Goal: Transaction & Acquisition: Book appointment/travel/reservation

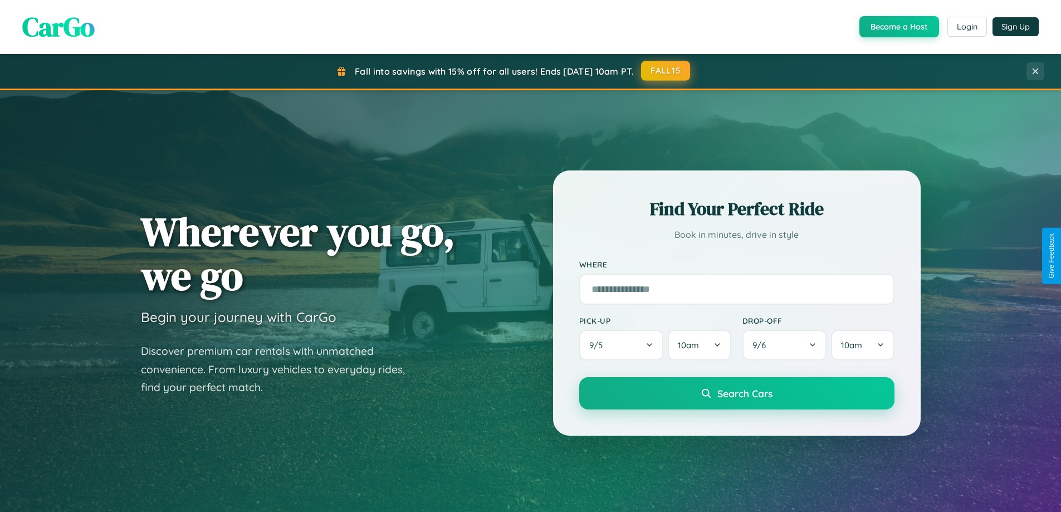
click at [666, 71] on button "FALL15" at bounding box center [665, 71] width 49 height 20
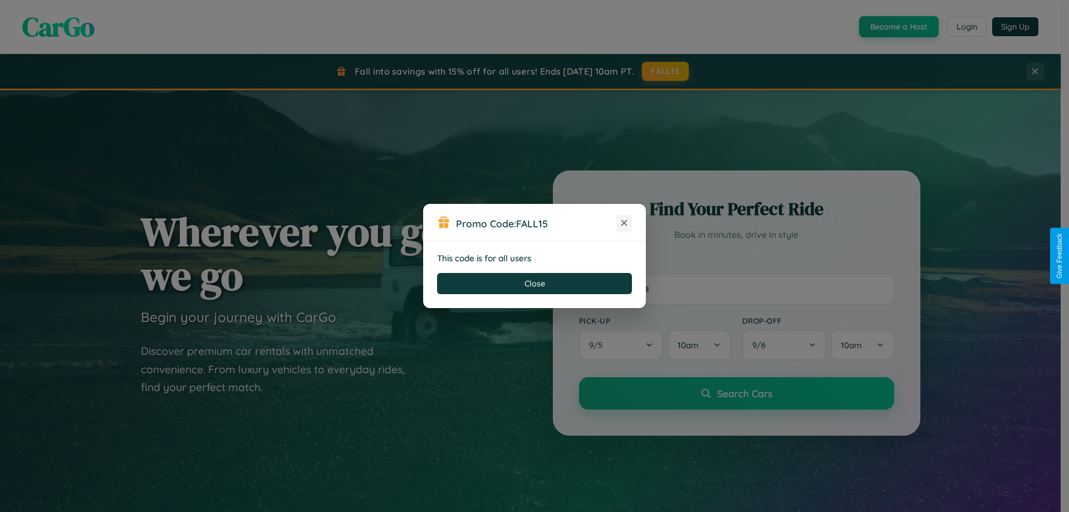
click at [624, 223] on icon at bounding box center [624, 222] width 11 height 11
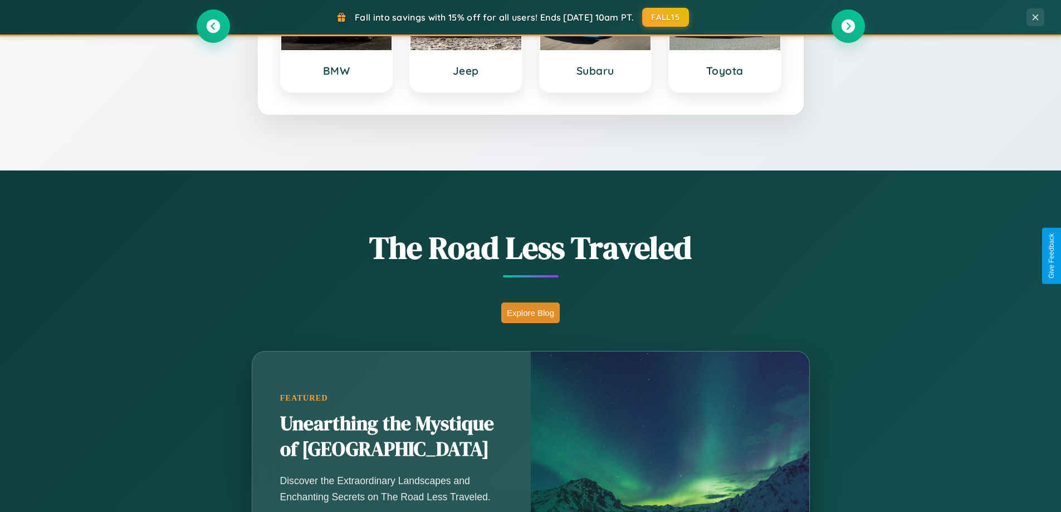
scroll to position [766, 0]
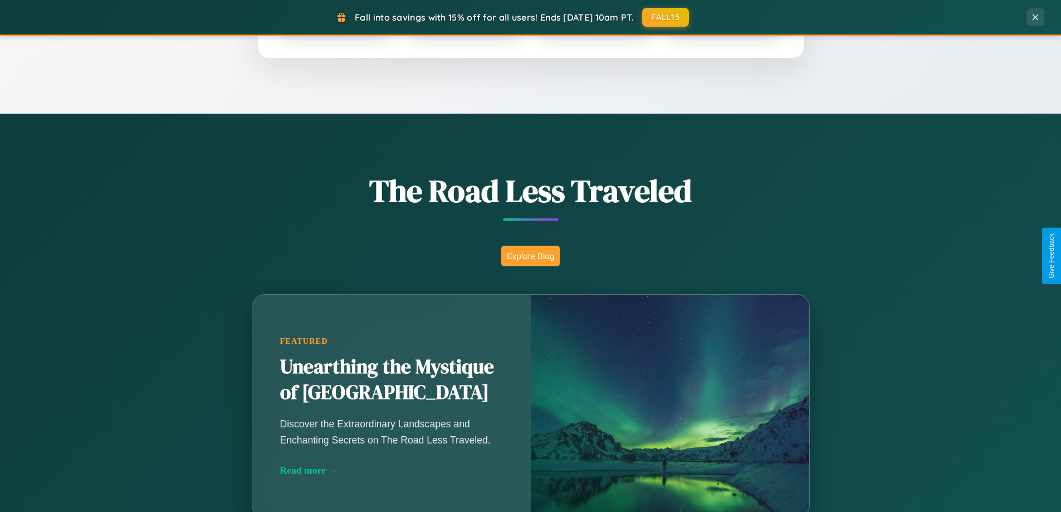
click at [530, 256] on button "Explore Blog" at bounding box center [530, 256] width 58 height 21
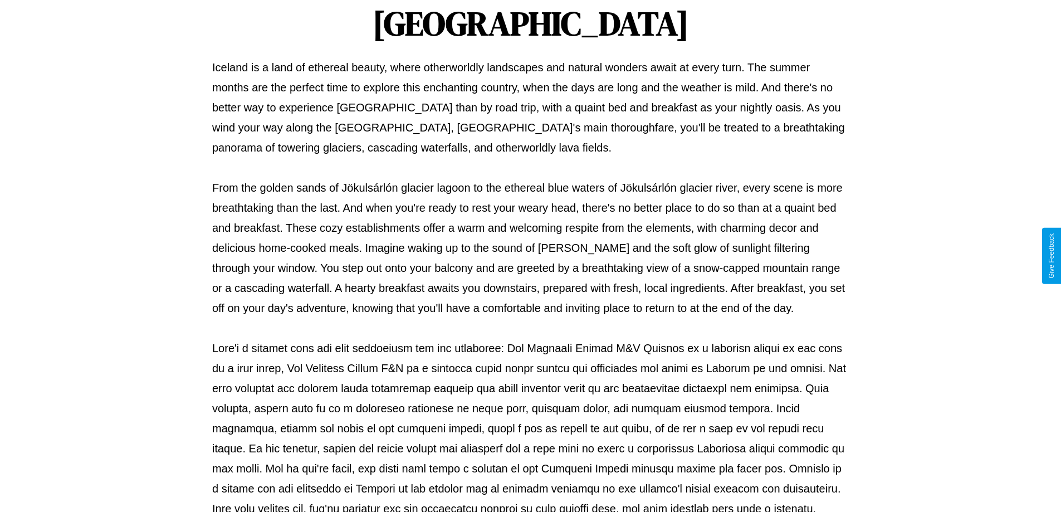
scroll to position [360, 0]
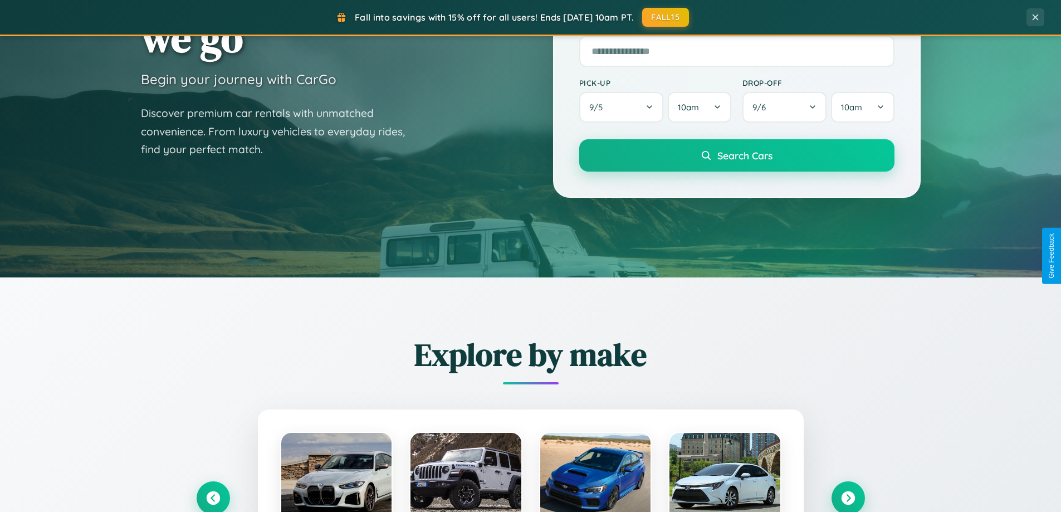
scroll to position [33, 0]
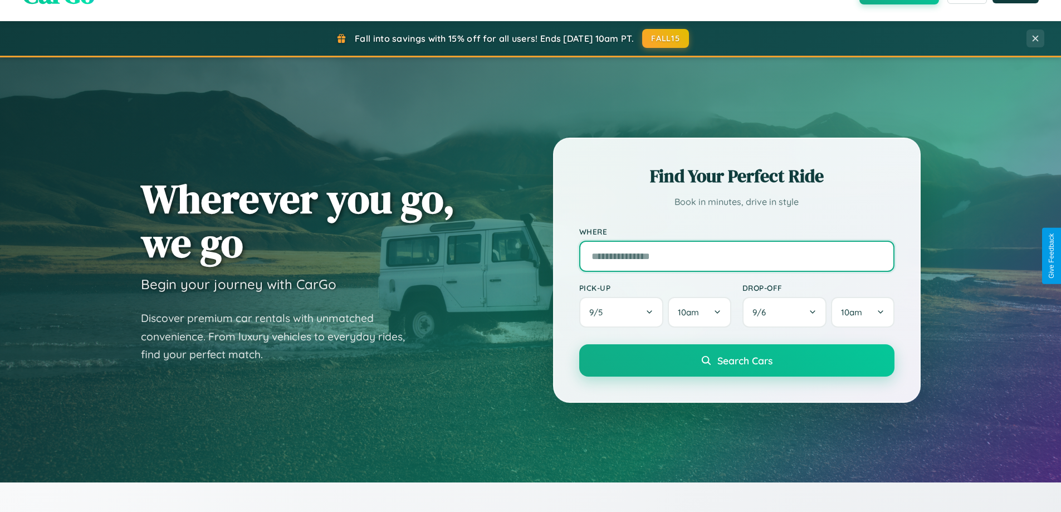
click at [736, 256] on input "text" at bounding box center [736, 256] width 315 height 31
type input "**********"
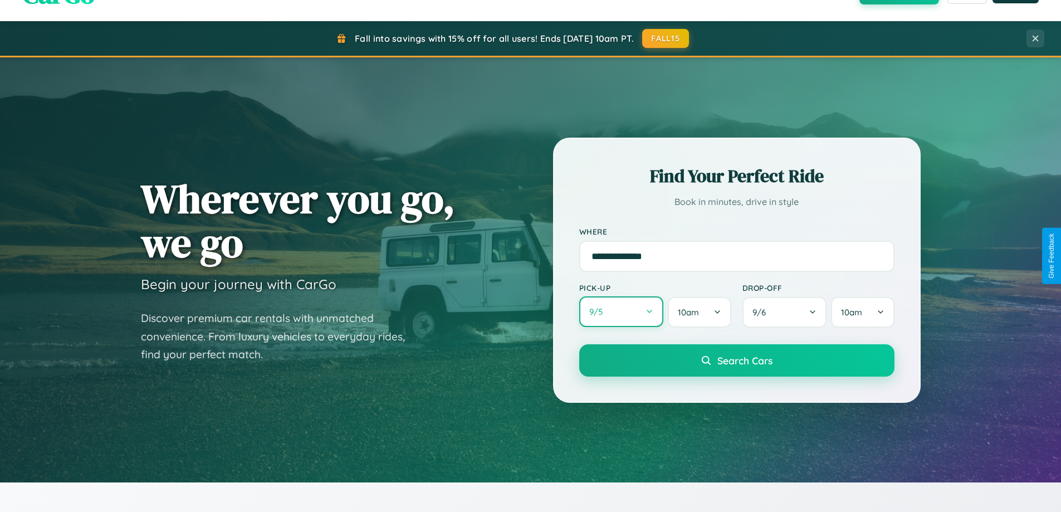
click at [621, 312] on button "9 / 5" at bounding box center [621, 311] width 85 height 31
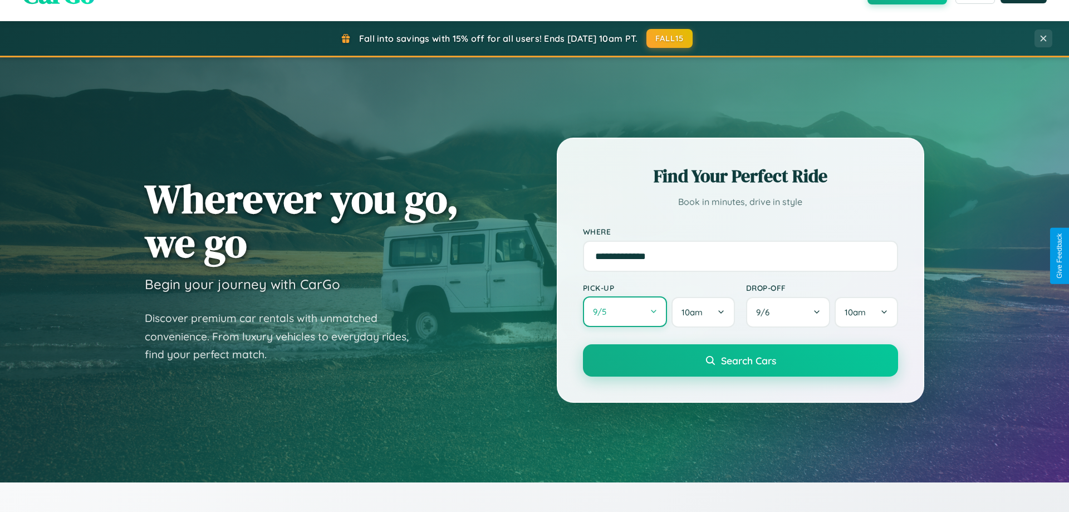
select select "*"
select select "****"
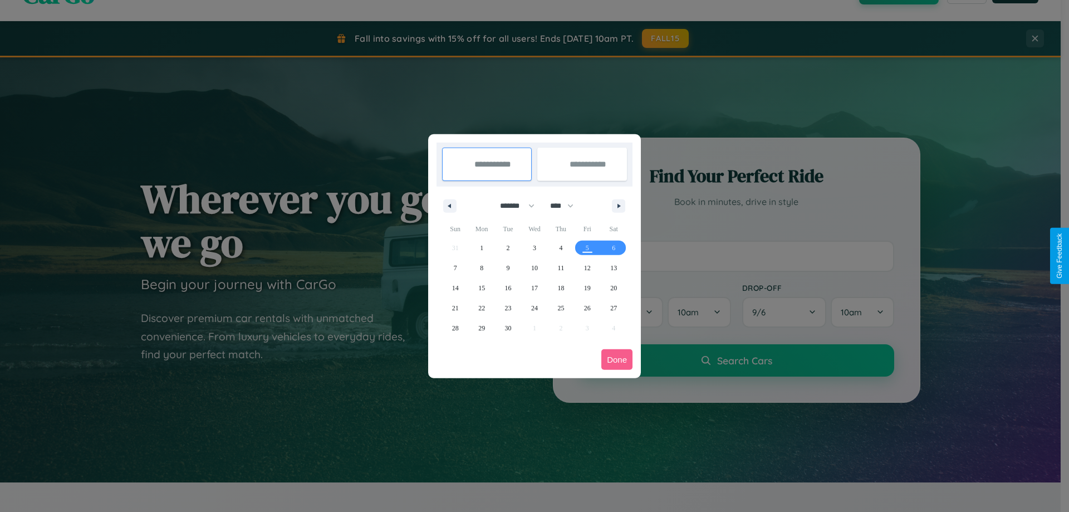
drag, startPoint x: 512, startPoint y: 205, endPoint x: 534, endPoint y: 223, distance: 28.5
click at [512, 205] on select "******* ******** ***** ***** *** **** **** ****** ********* ******* ******** **…" at bounding box center [515, 206] width 47 height 18
select select "*"
drag, startPoint x: 567, startPoint y: 205, endPoint x: 534, endPoint y: 223, distance: 36.9
click at [567, 205] on select "**** **** **** **** **** **** **** **** **** **** **** **** **** **** **** ****…" at bounding box center [561, 206] width 33 height 18
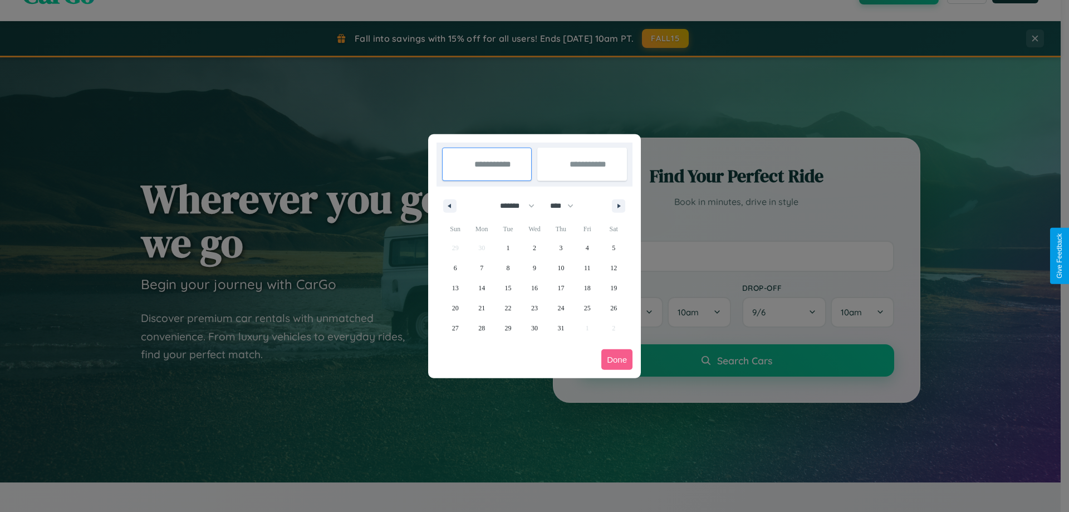
select select "****"
click at [614, 247] on span "4" at bounding box center [613, 248] width 3 height 20
type input "**********"
click at [455, 267] on span "5" at bounding box center [455, 268] width 3 height 20
type input "**********"
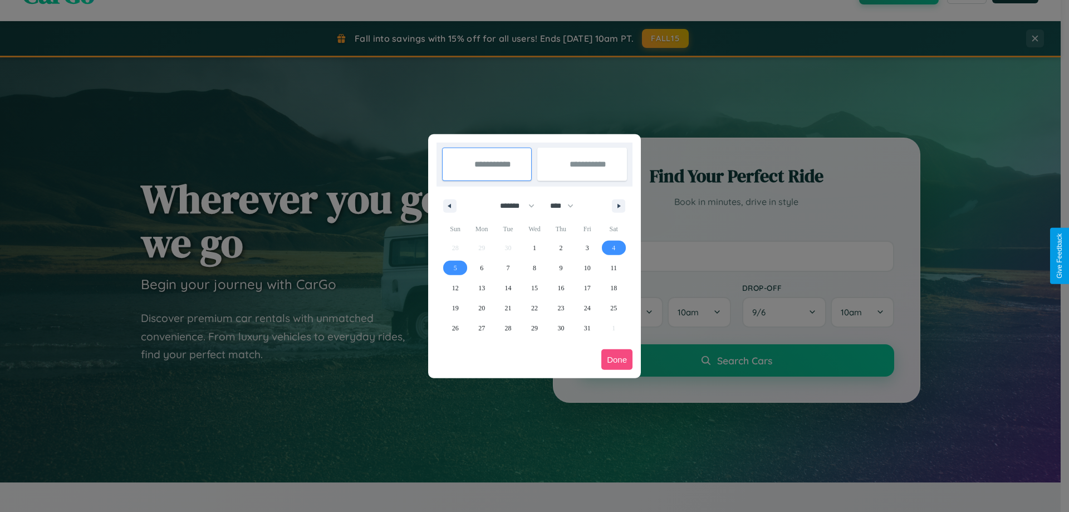
click at [617, 359] on button "Done" at bounding box center [616, 359] width 31 height 21
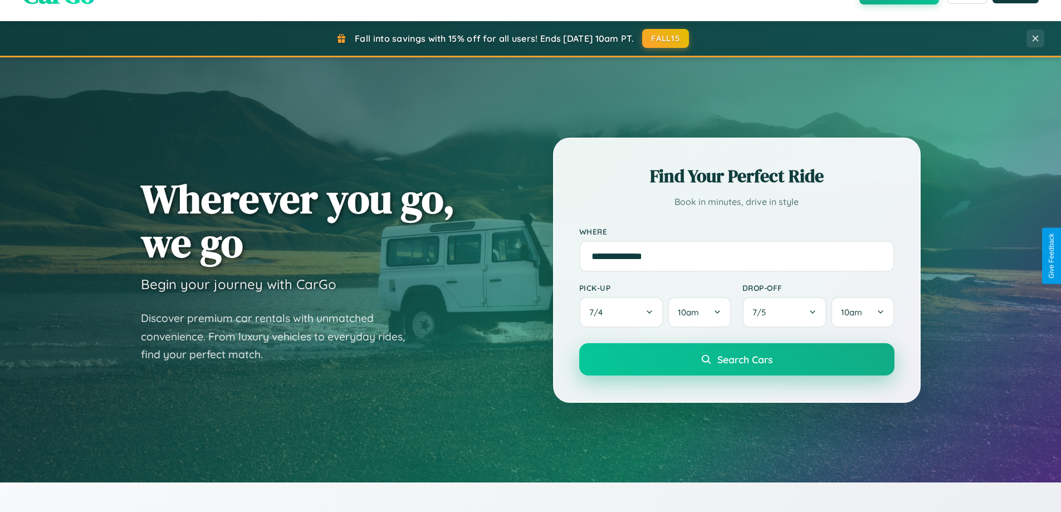
click at [736, 359] on span "Search Cars" at bounding box center [744, 359] width 55 height 12
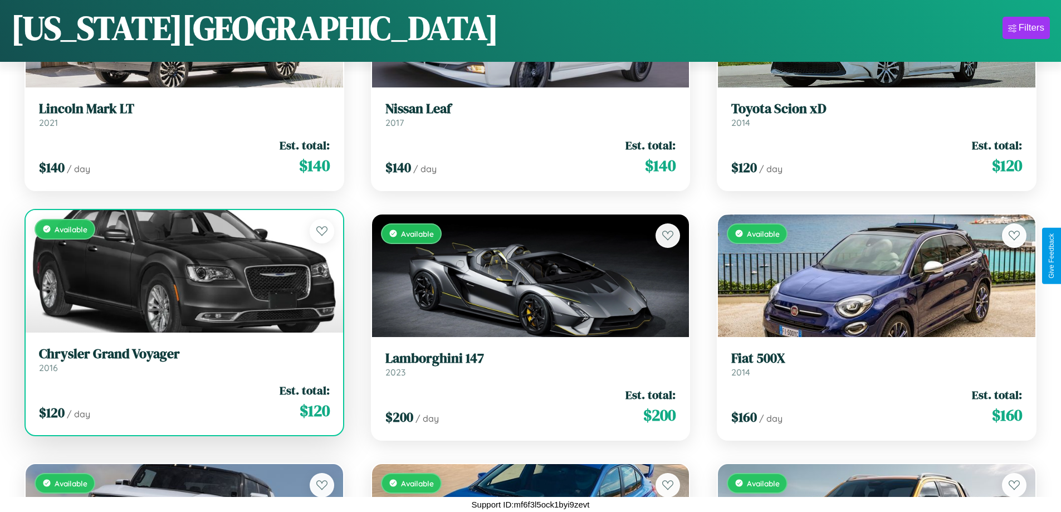
scroll to position [1154, 0]
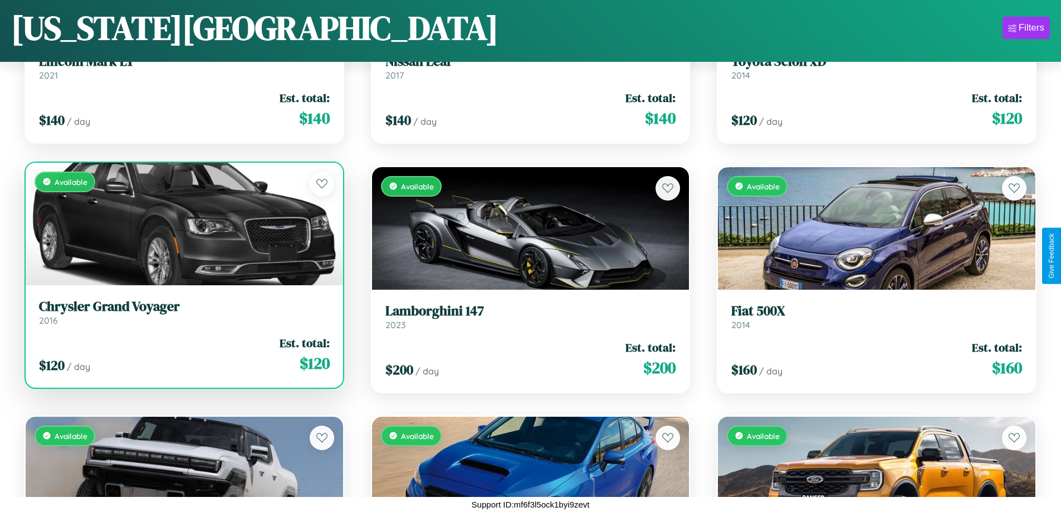
click at [183, 356] on div "$ 120 / day Est. total: $ 120" at bounding box center [184, 355] width 291 height 40
click at [183, 354] on div "$ 120 / day Est. total: $ 120" at bounding box center [184, 355] width 291 height 40
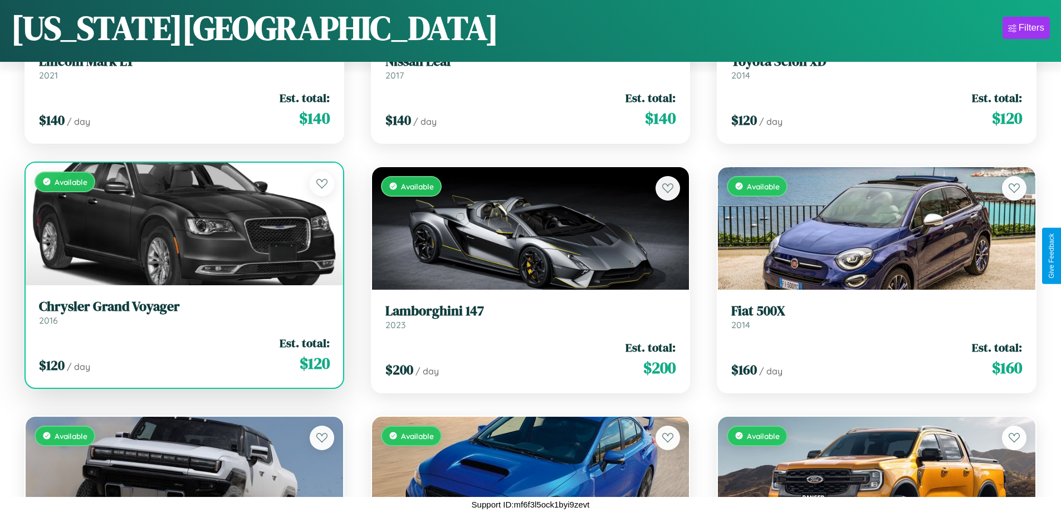
click at [183, 354] on div "$ 120 / day Est. total: $ 120" at bounding box center [184, 355] width 291 height 40
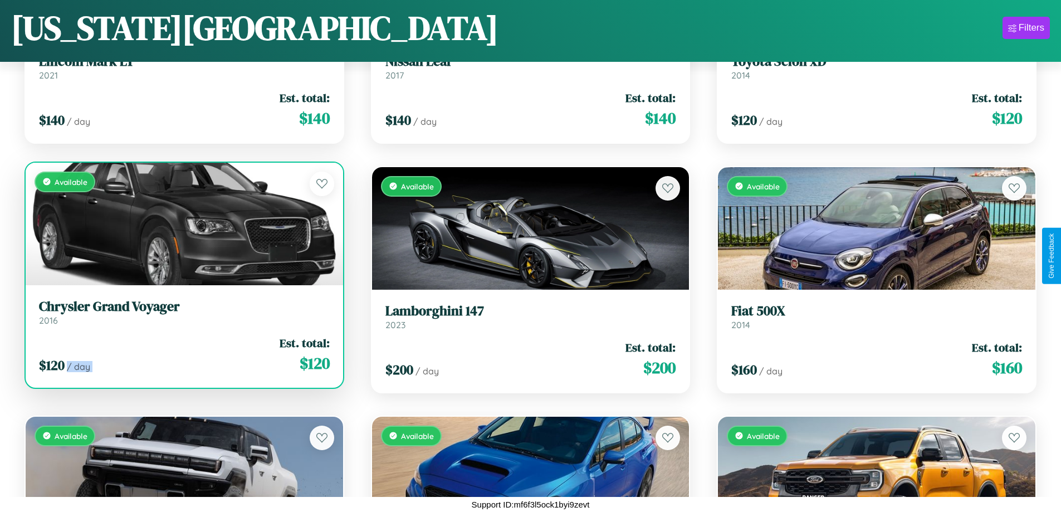
click at [183, 354] on div "$ 120 / day Est. total: $ 120" at bounding box center [184, 355] width 291 height 40
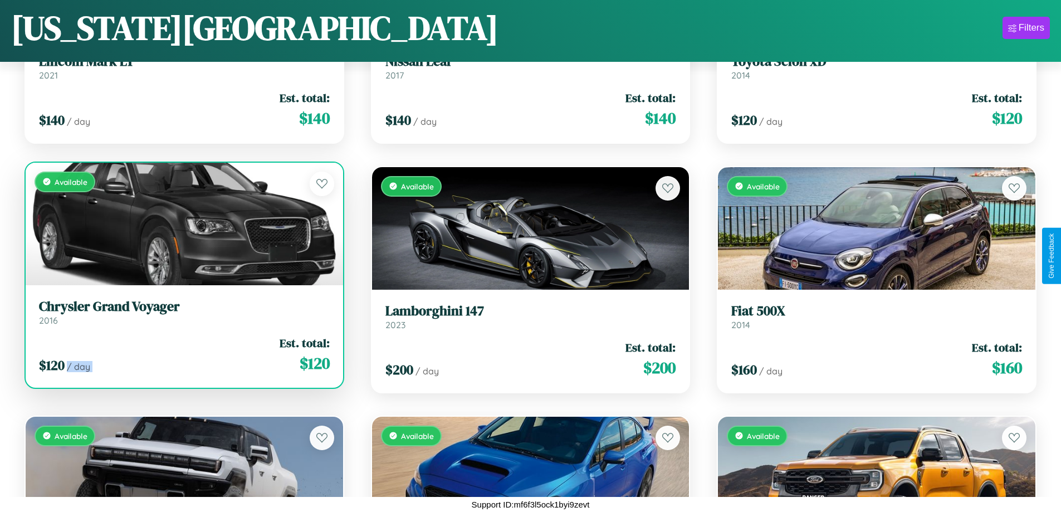
click at [183, 354] on div "$ 120 / day Est. total: $ 120" at bounding box center [184, 355] width 291 height 40
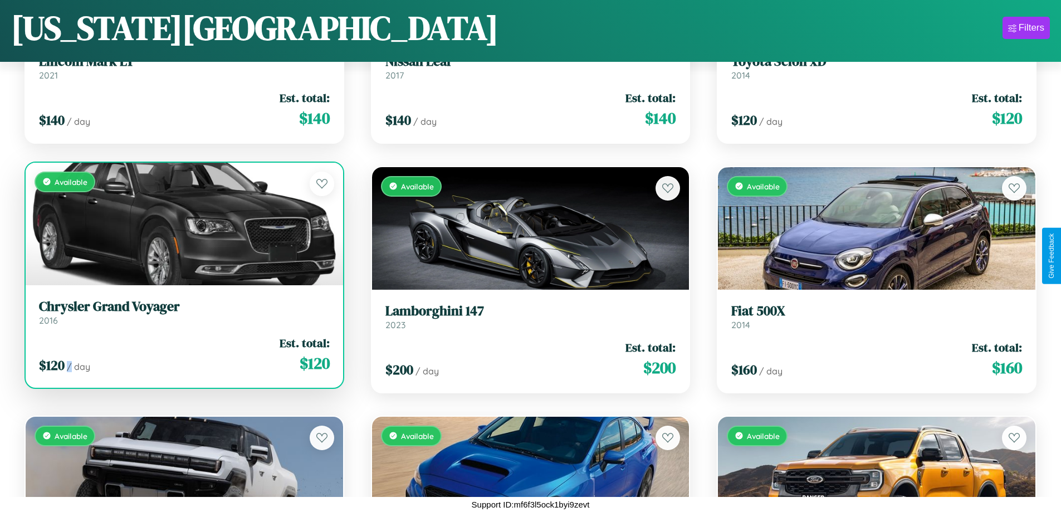
click at [183, 354] on div "$ 120 / day Est. total: $ 120" at bounding box center [184, 355] width 291 height 40
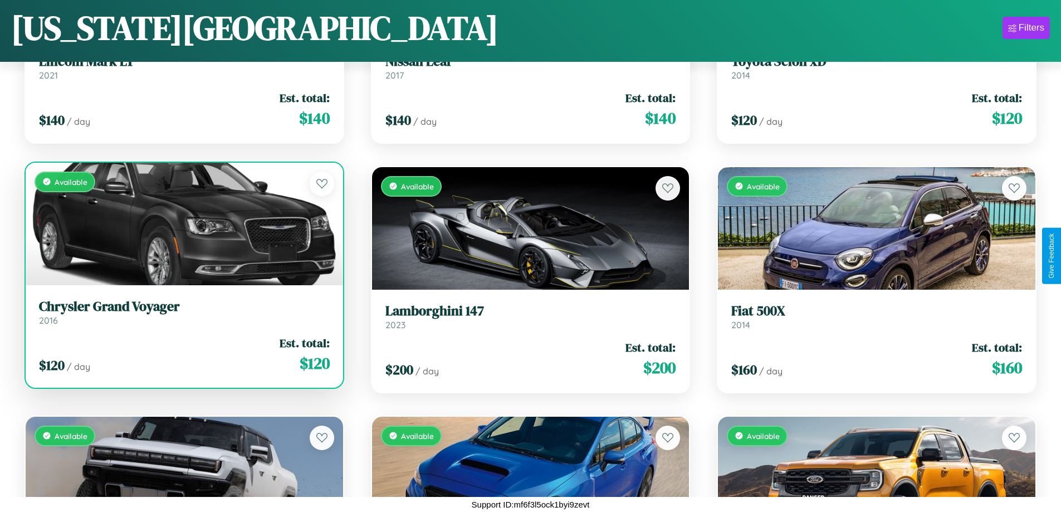
click at [183, 312] on h3 "Chrysler Grand Voyager" at bounding box center [184, 306] width 291 height 16
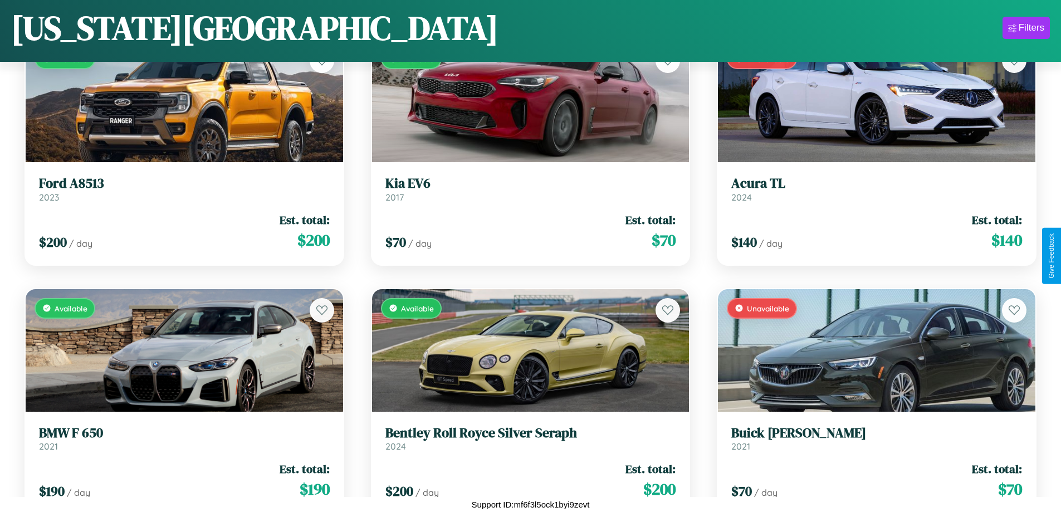
scroll to position [7387, 0]
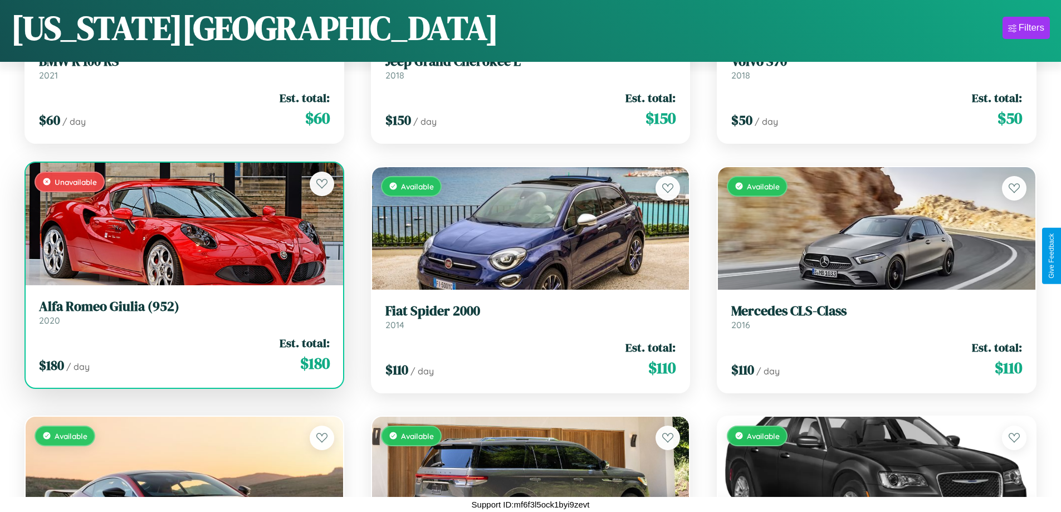
click at [183, 314] on link "Alfa Romeo Giulia (952) 2020" at bounding box center [184, 311] width 291 height 27
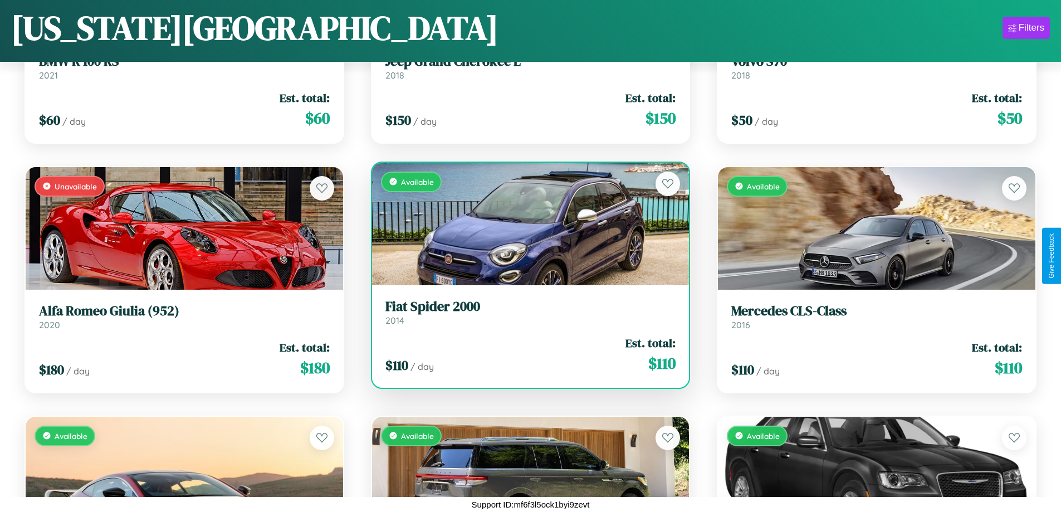
scroll to position [1652, 0]
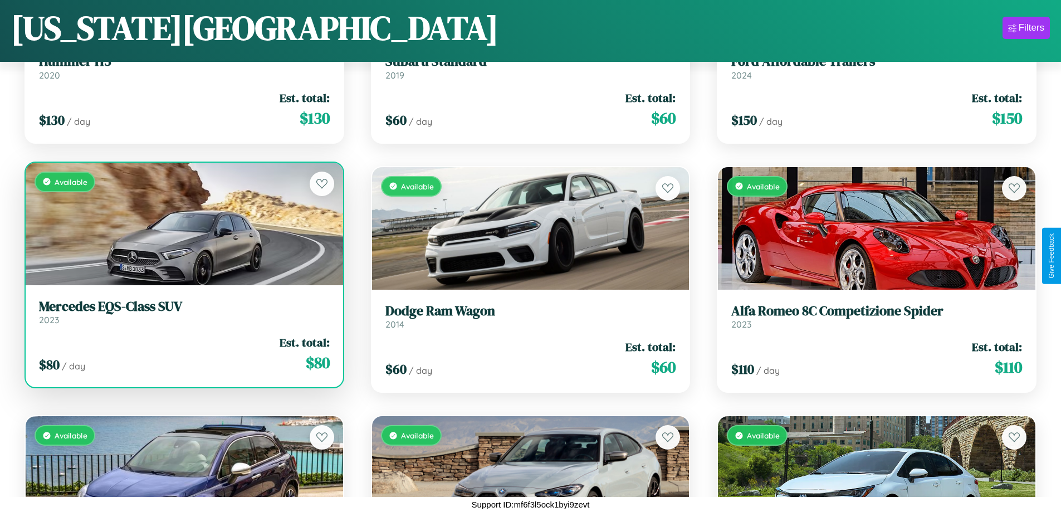
click at [183, 313] on h3 "Mercedes EQS-Class SUV" at bounding box center [184, 306] width 291 height 16
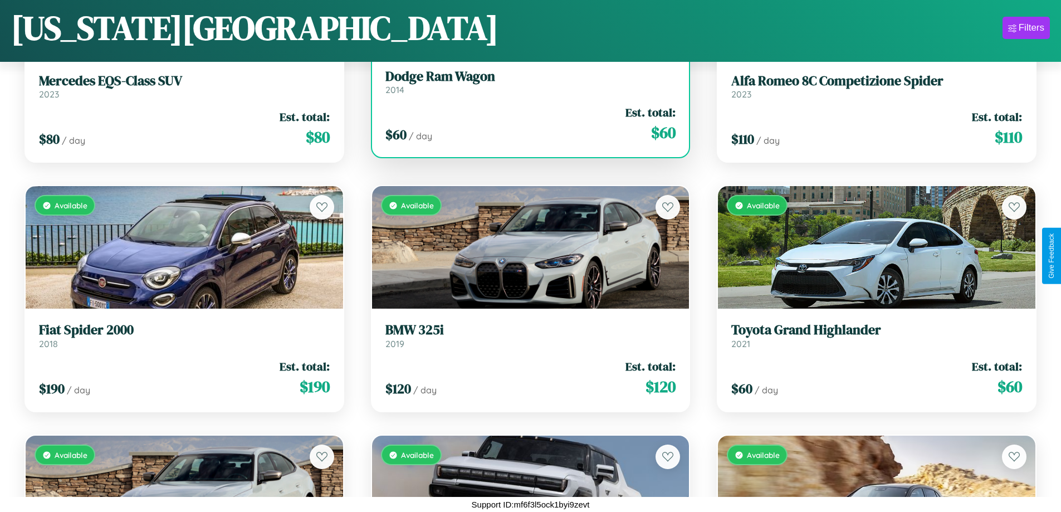
scroll to position [1902, 0]
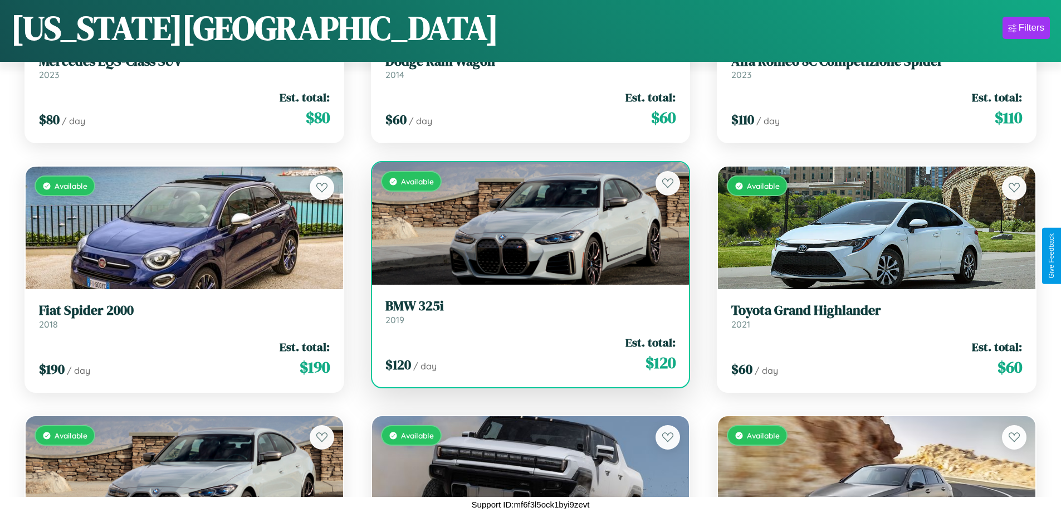
click at [526, 311] on h3 "BMW 325i" at bounding box center [530, 306] width 291 height 16
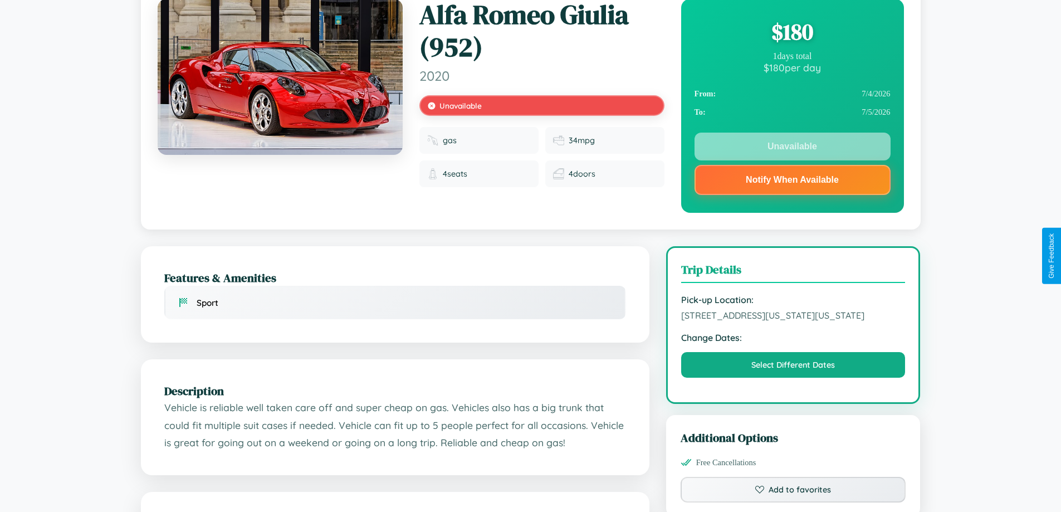
scroll to position [155, 0]
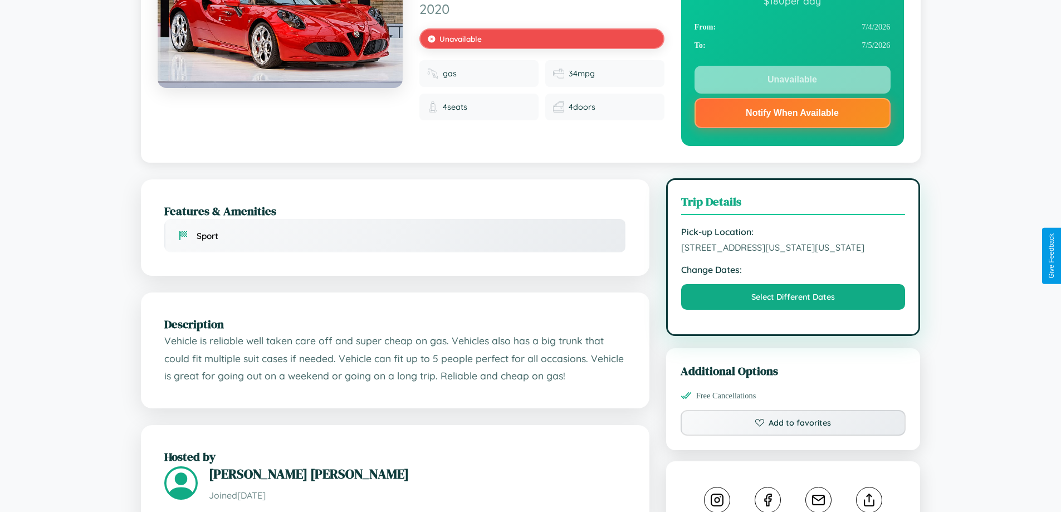
click at [793, 253] on span "1175 Lake Street New York City New York 51853 United States" at bounding box center [793, 247] width 224 height 11
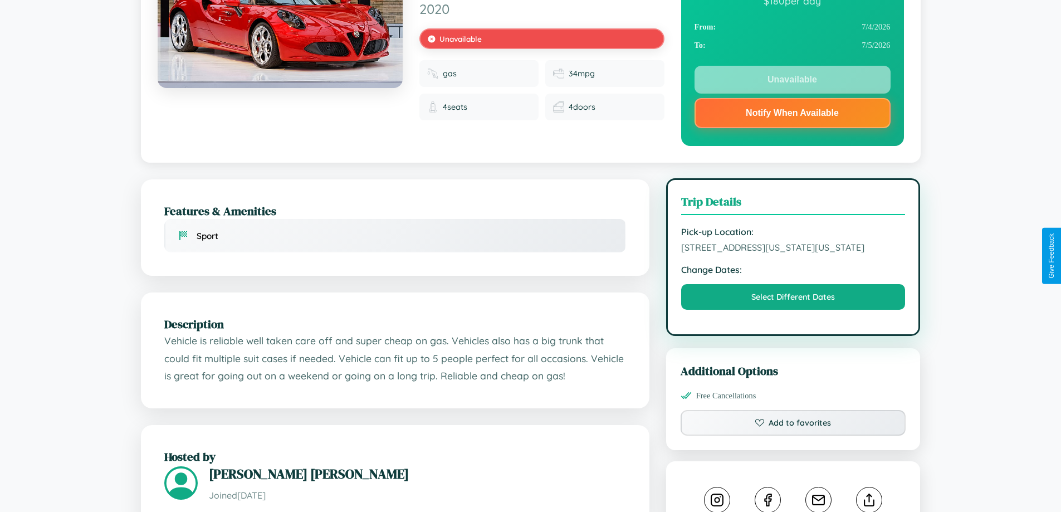
click at [793, 253] on span "1175 Lake Street New York City New York 51853 United States" at bounding box center [793, 247] width 224 height 11
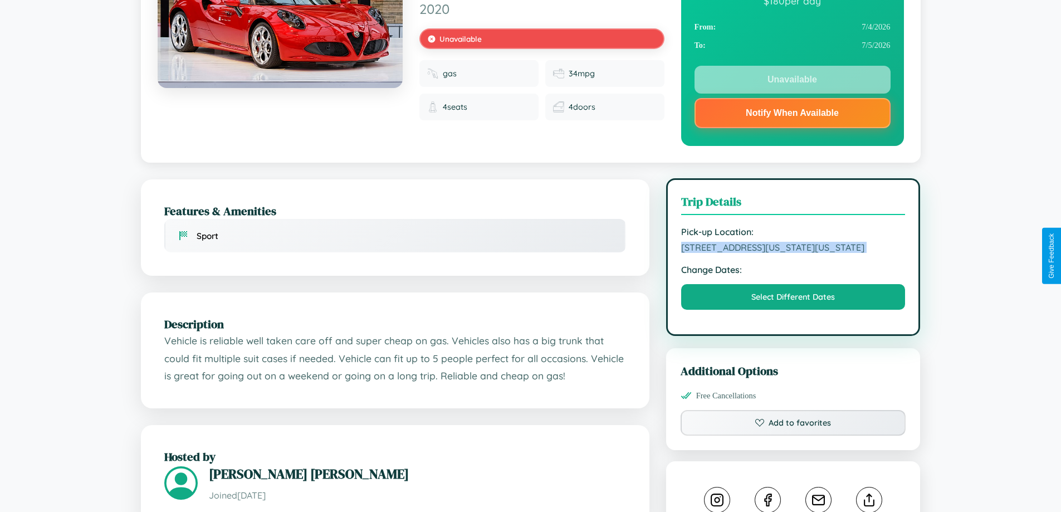
click at [793, 253] on span "1175 Lake Street New York City New York 51853 United States" at bounding box center [793, 247] width 224 height 11
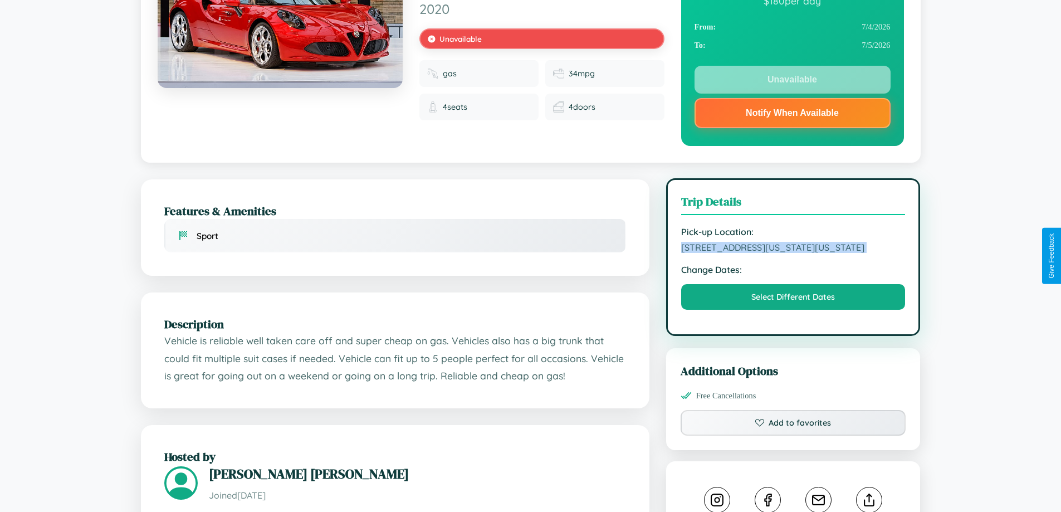
click at [793, 253] on span "1175 Lake Street New York City New York 51853 United States" at bounding box center [793, 247] width 224 height 11
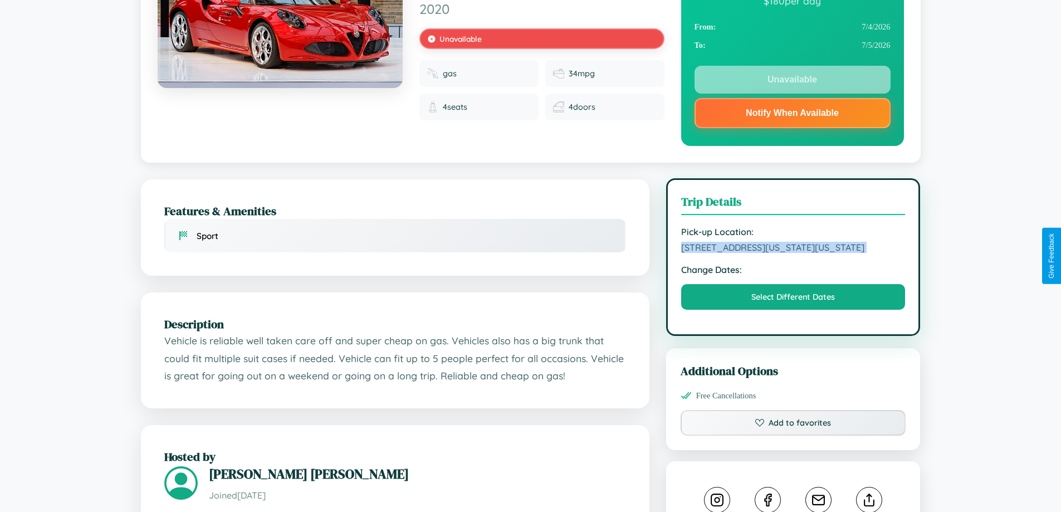
click at [793, 253] on span "1175 Lake Street New York City New York 51853 United States" at bounding box center [793, 247] width 224 height 11
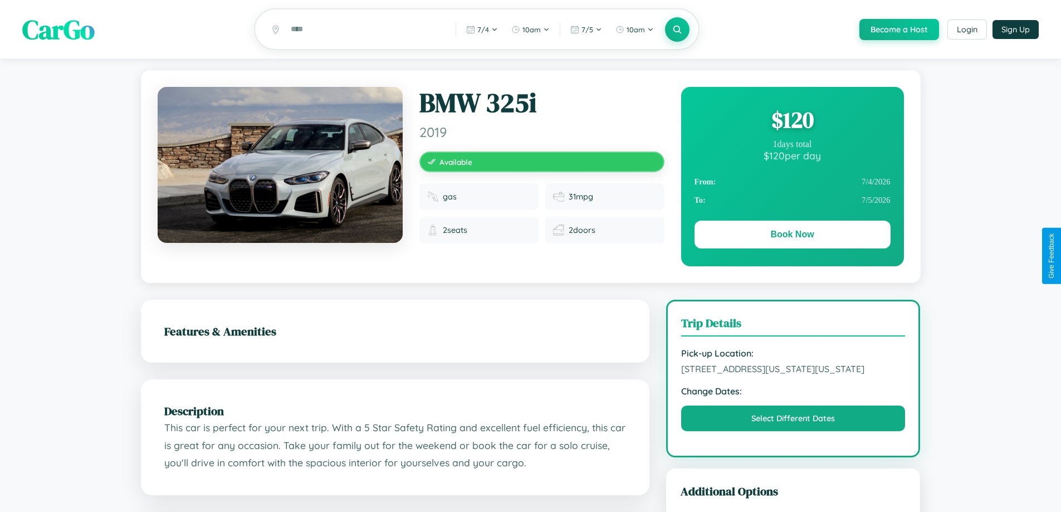
click at [792, 121] on div "$ 120" at bounding box center [792, 120] width 196 height 30
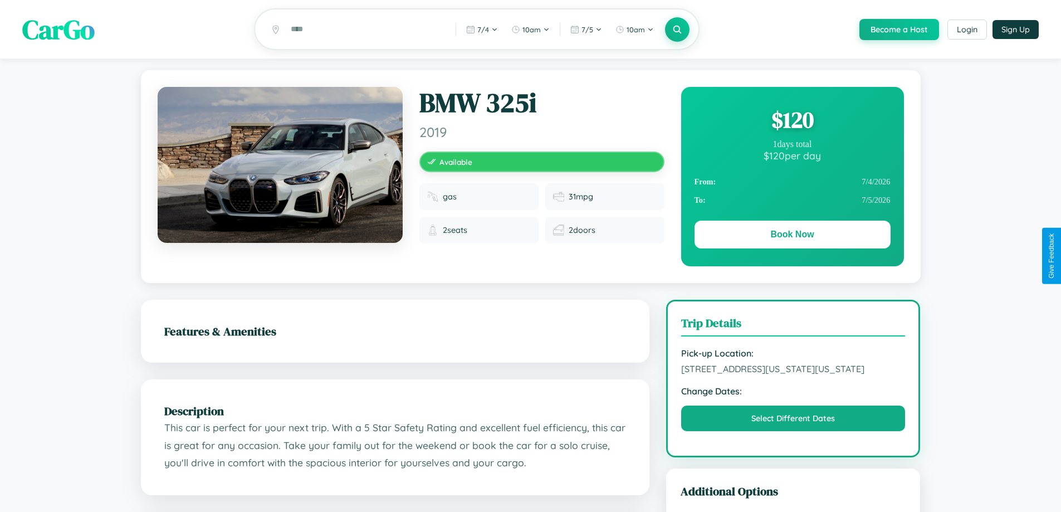
click at [792, 121] on div "$ 120" at bounding box center [792, 120] width 196 height 30
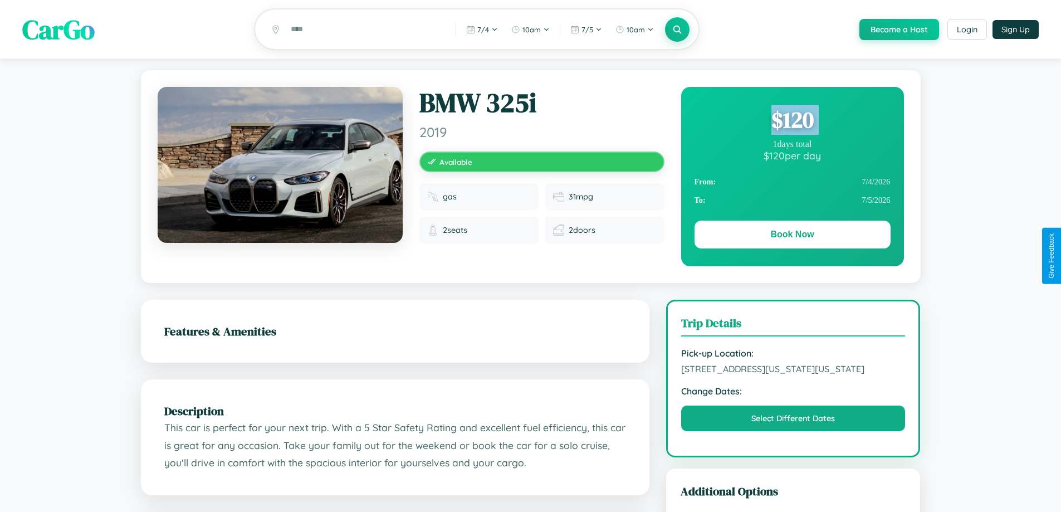
click at [792, 121] on div "$ 120" at bounding box center [792, 120] width 196 height 30
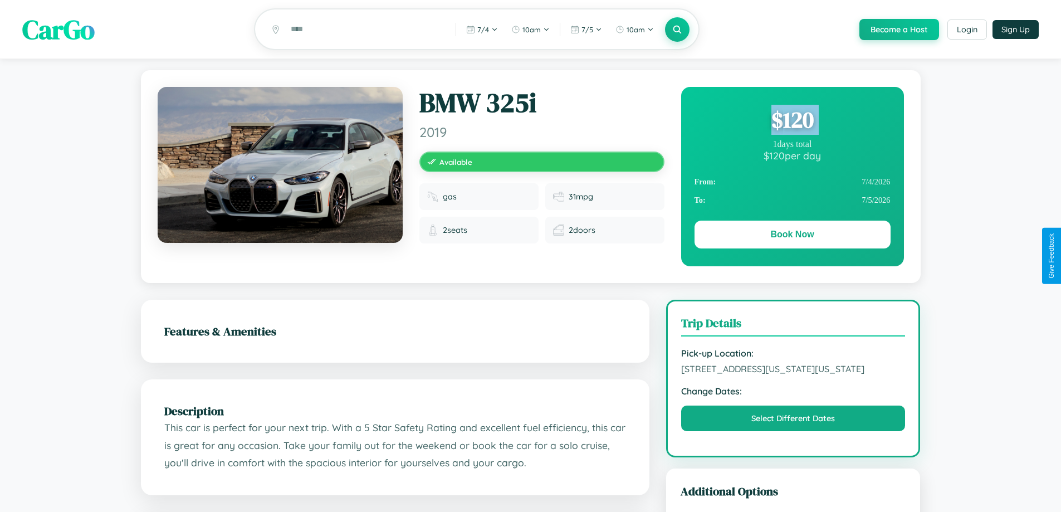
click at [792, 121] on div "$ 120" at bounding box center [792, 120] width 196 height 30
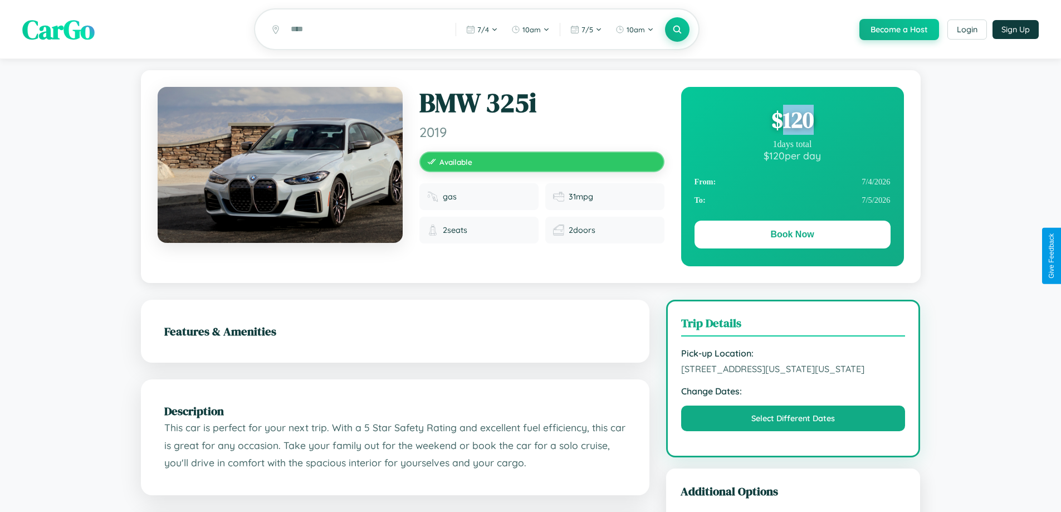
click at [792, 121] on div "$ 120" at bounding box center [792, 120] width 196 height 30
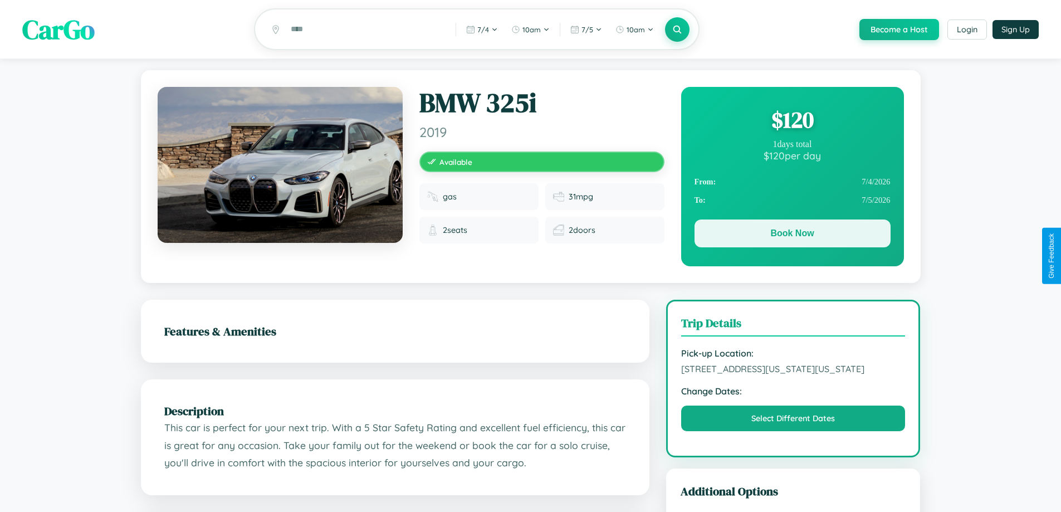
click at [792, 235] on button "Book Now" at bounding box center [792, 233] width 196 height 28
